Goal: Task Accomplishment & Management: Use online tool/utility

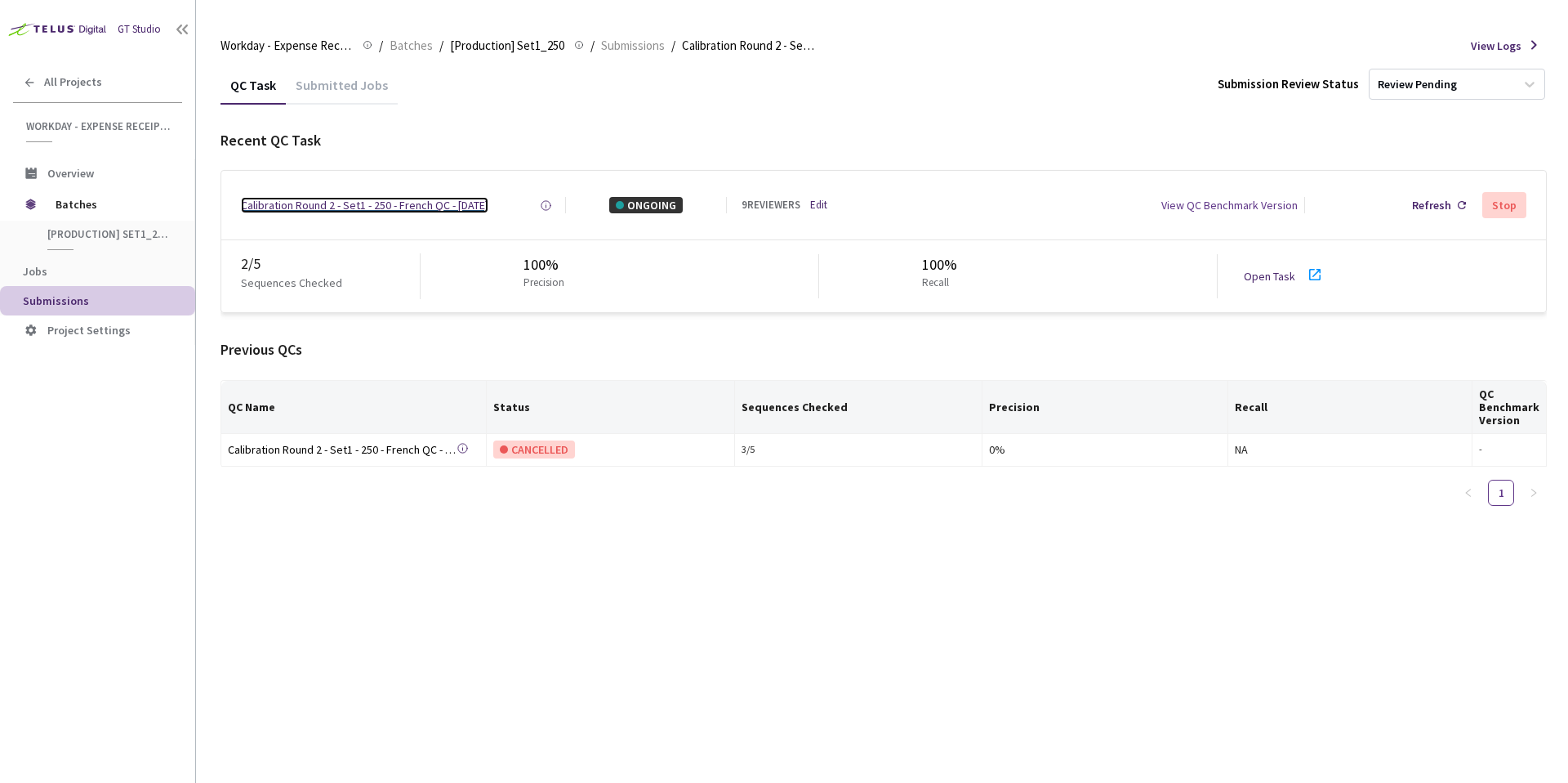
click at [373, 208] on div "Calibration Round 2 - Set1 - 250 - French QC - [DATE]" at bounding box center [365, 205] width 248 height 16
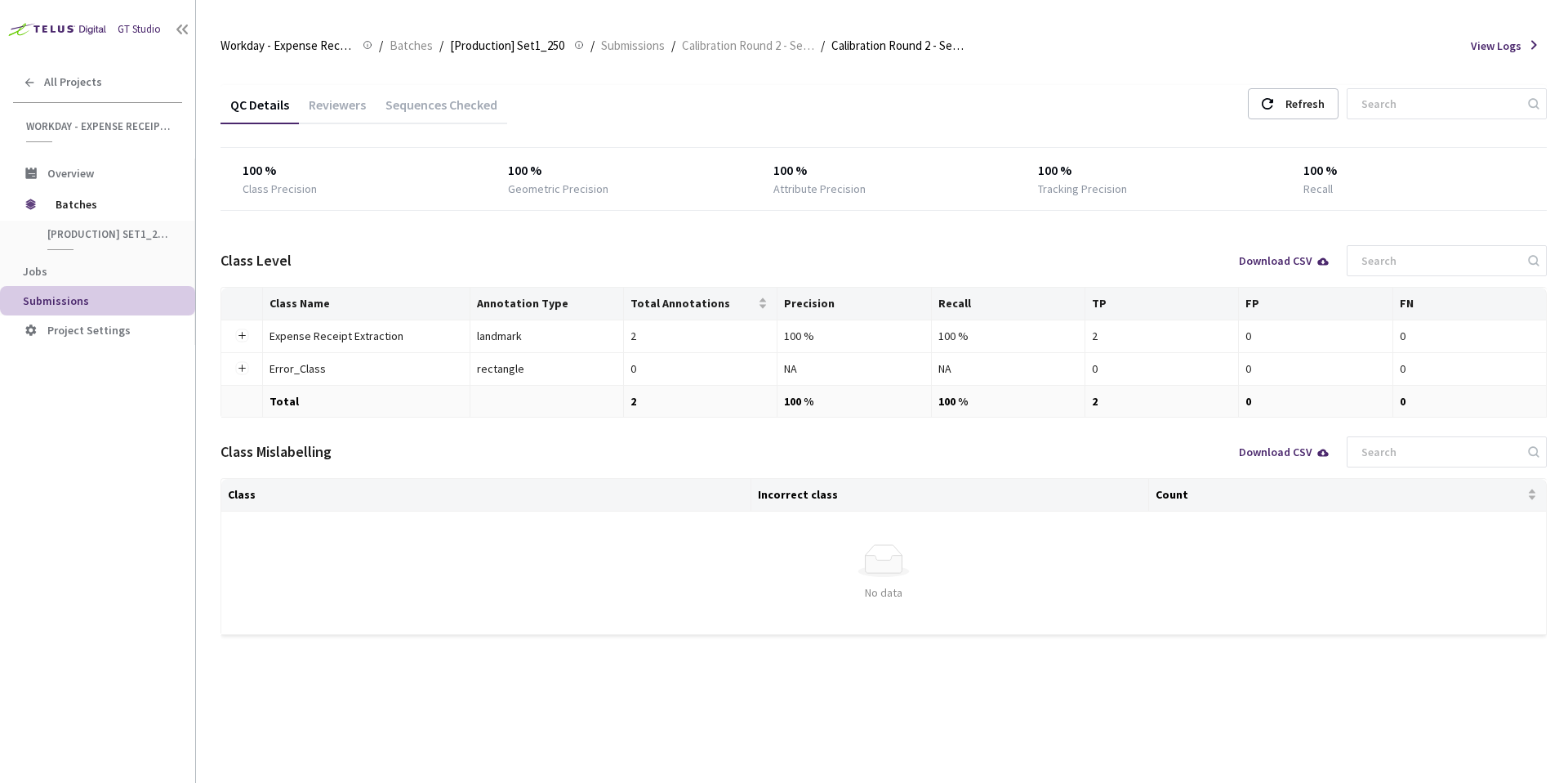
click at [371, 109] on div "Reviewers" at bounding box center [337, 110] width 77 height 28
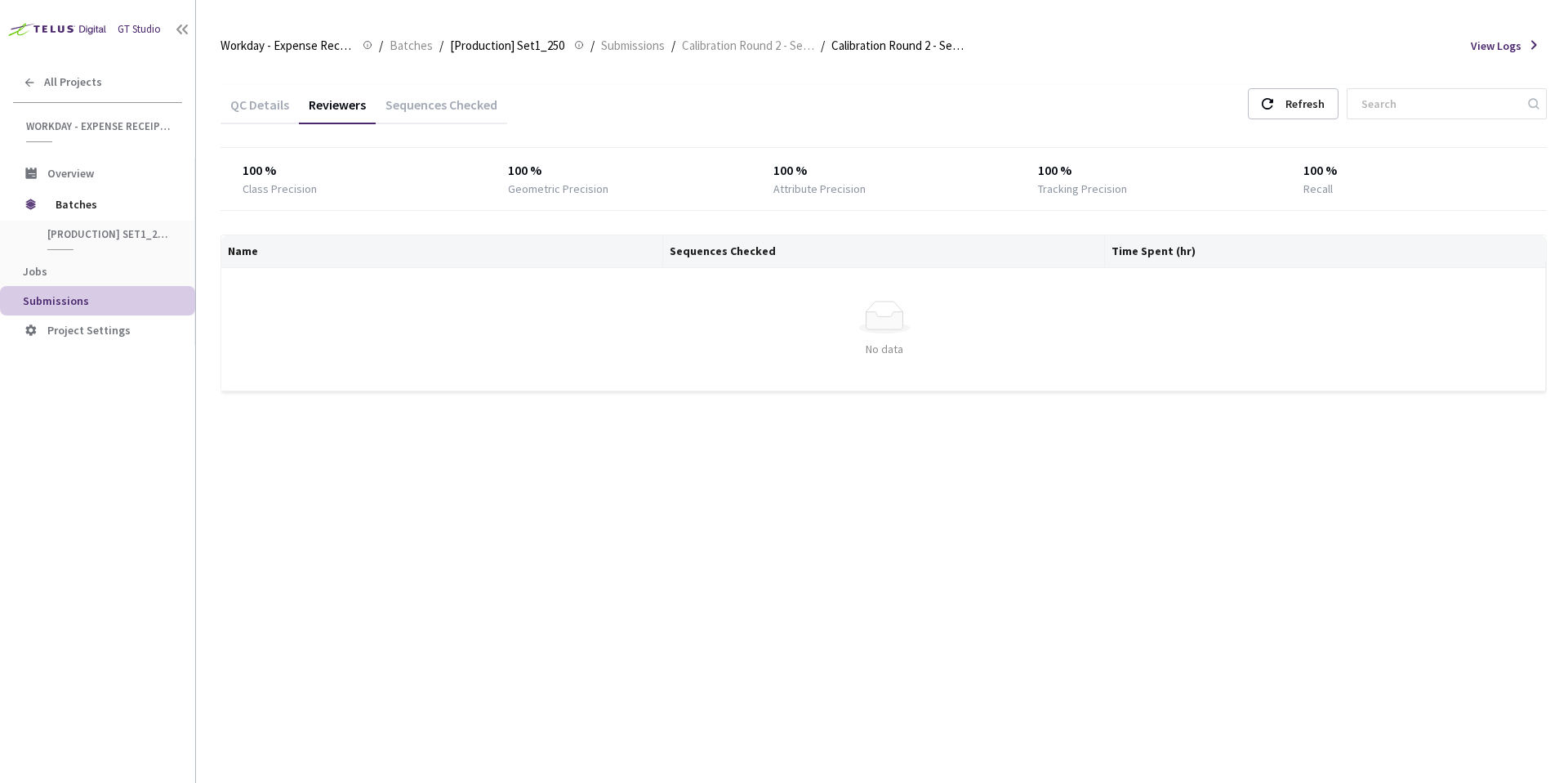
click at [470, 114] on div "Sequences Checked" at bounding box center [441, 110] width 132 height 28
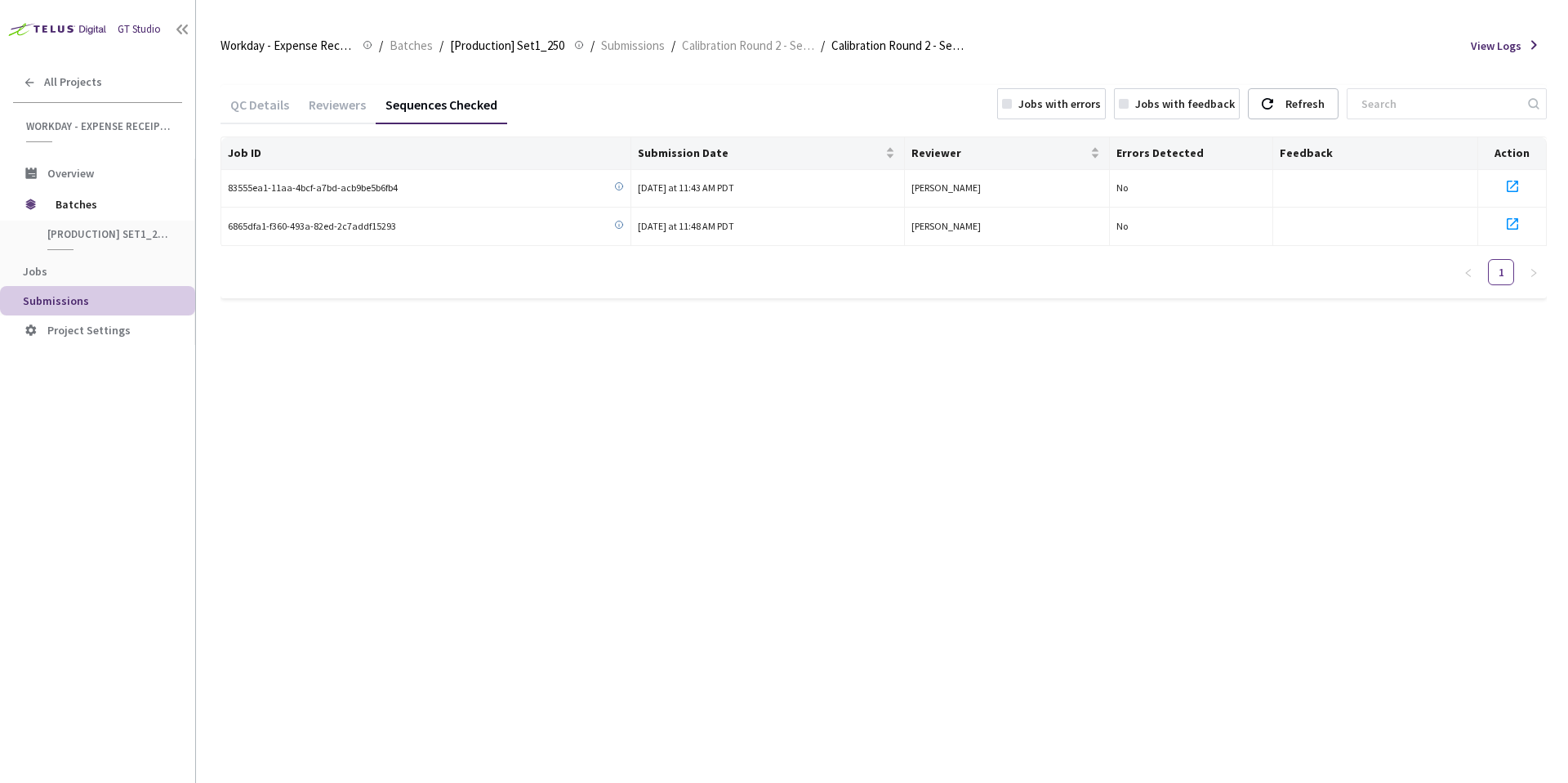
click at [273, 107] on div "QC Details" at bounding box center [259, 110] width 78 height 28
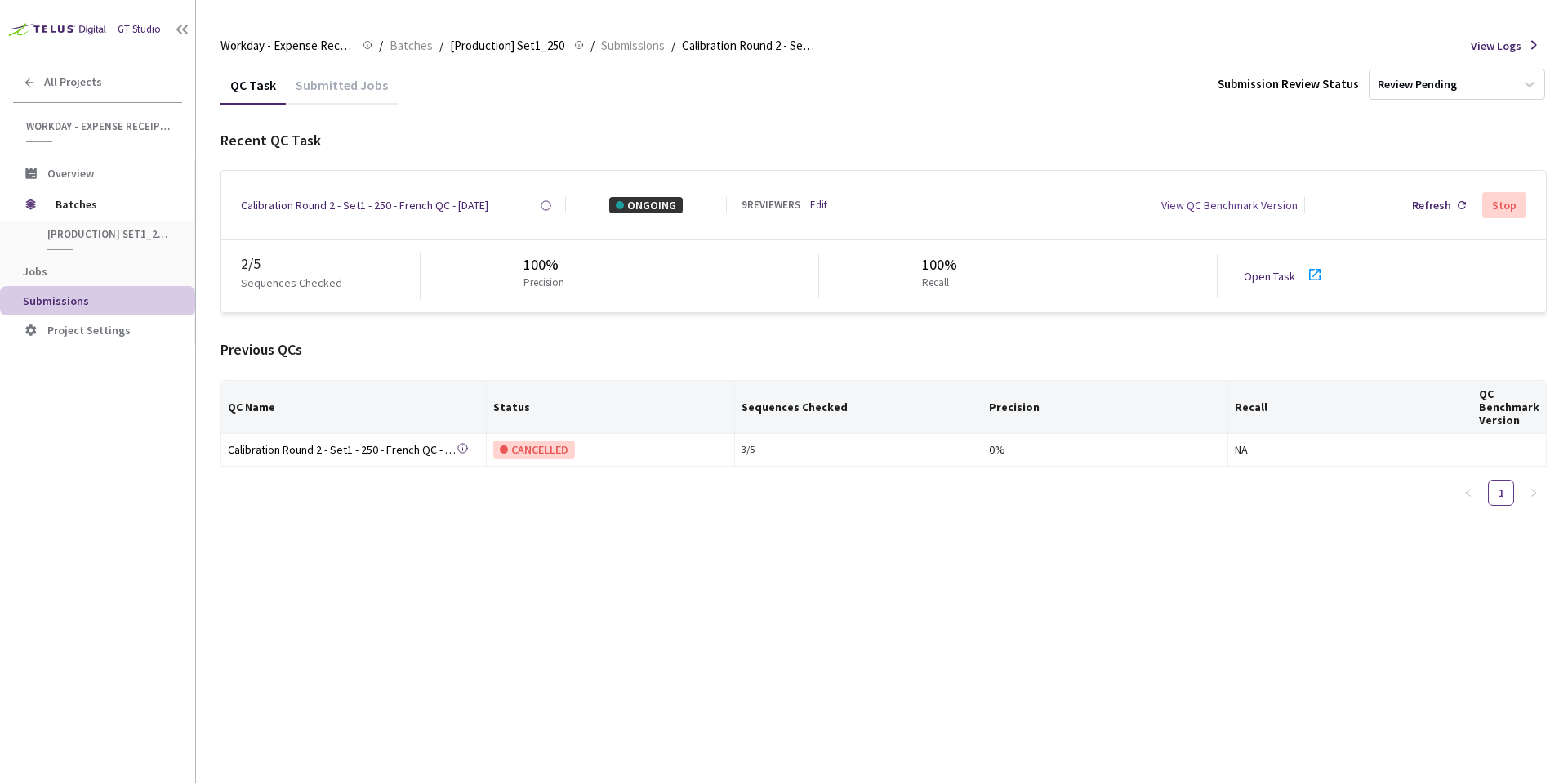
click at [1251, 277] on link "Open Task" at bounding box center [1269, 276] width 51 height 15
click at [1293, 280] on link "Open Task" at bounding box center [1269, 276] width 51 height 15
